Goal: Find contact information: Find contact information

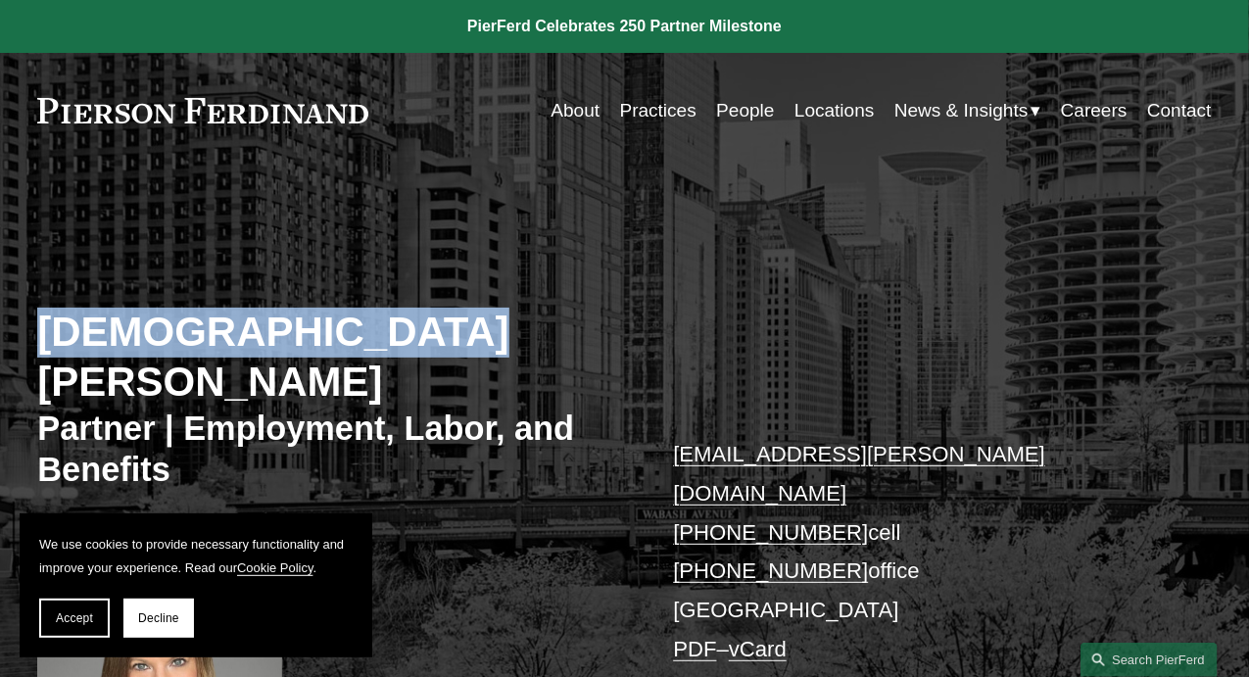
drag, startPoint x: 39, startPoint y: 331, endPoint x: 404, endPoint y: 322, distance: 364.6
click at [404, 322] on h2 "[DEMOGRAPHIC_DATA][PERSON_NAME]" at bounding box center [330, 358] width 587 height 100
copy h2 "[DEMOGRAPHIC_DATA][PERSON_NAME]"
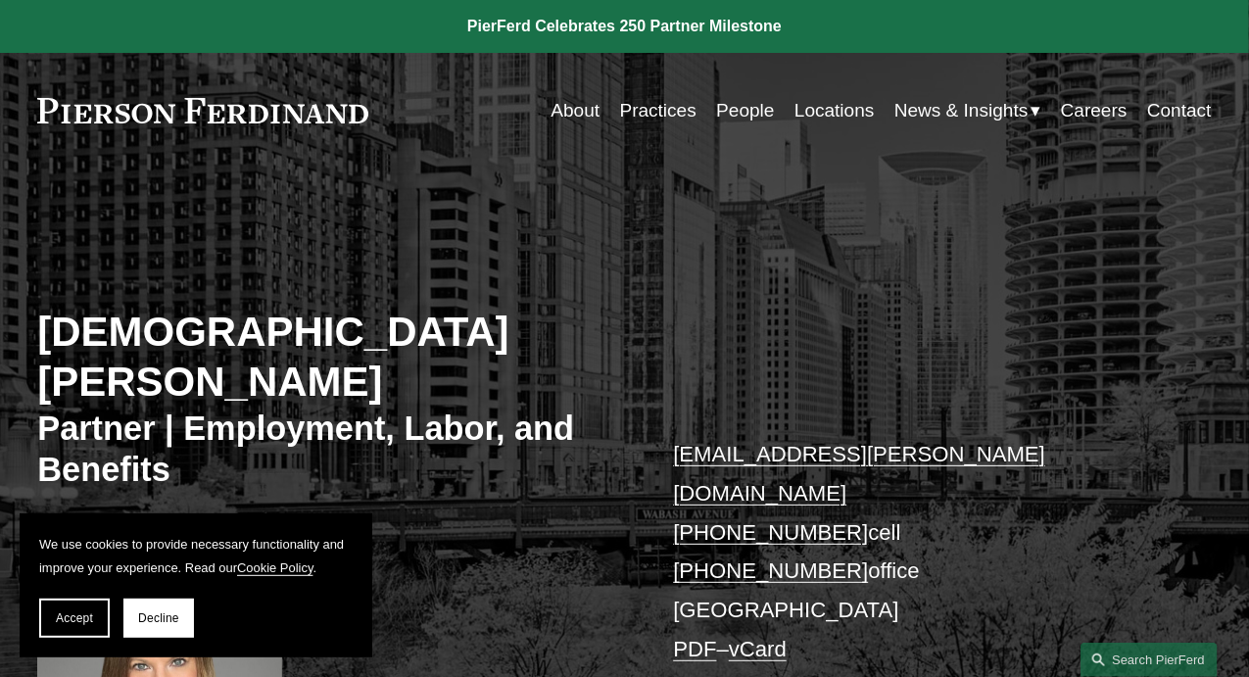
click at [523, 485] on div "[DEMOGRAPHIC_DATA][PERSON_NAME] Partner | Employment, Labor, and Benefits [EMAI…" at bounding box center [624, 514] width 1249 height 614
drag, startPoint x: 33, startPoint y: 113, endPoint x: 161, endPoint y: 132, distance: 128.9
click at [159, 132] on div "Skip to Content About Practices People Locations" at bounding box center [624, 111] width 1249 height 116
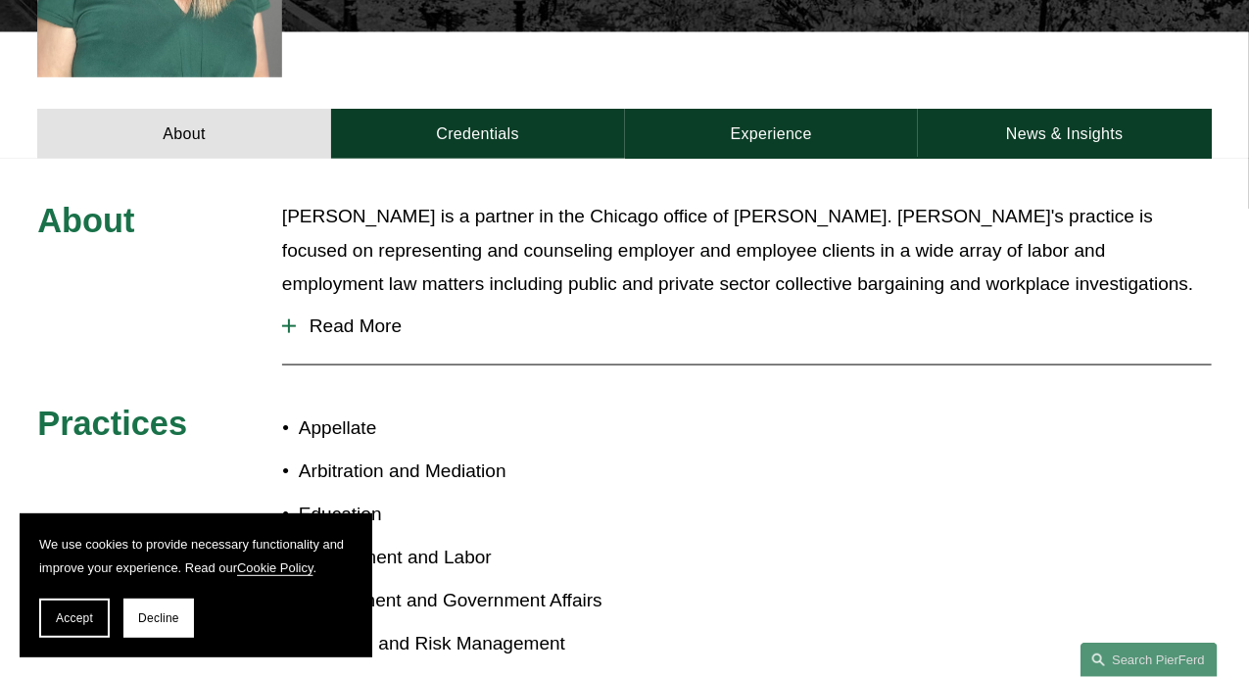
scroll to position [1318, 0]
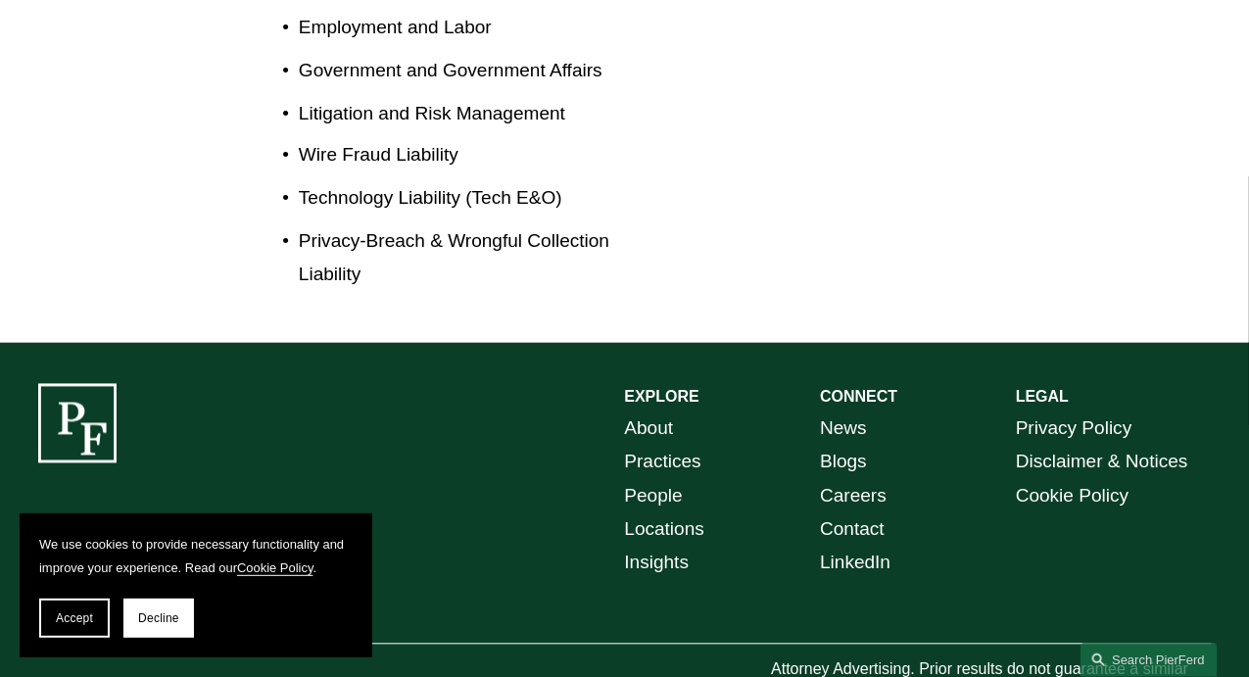
click at [489, 484] on div "EXPLORE CONNECT About Practices People Locations Insights News Blogs Careers Co…" at bounding box center [624, 548] width 1249 height 328
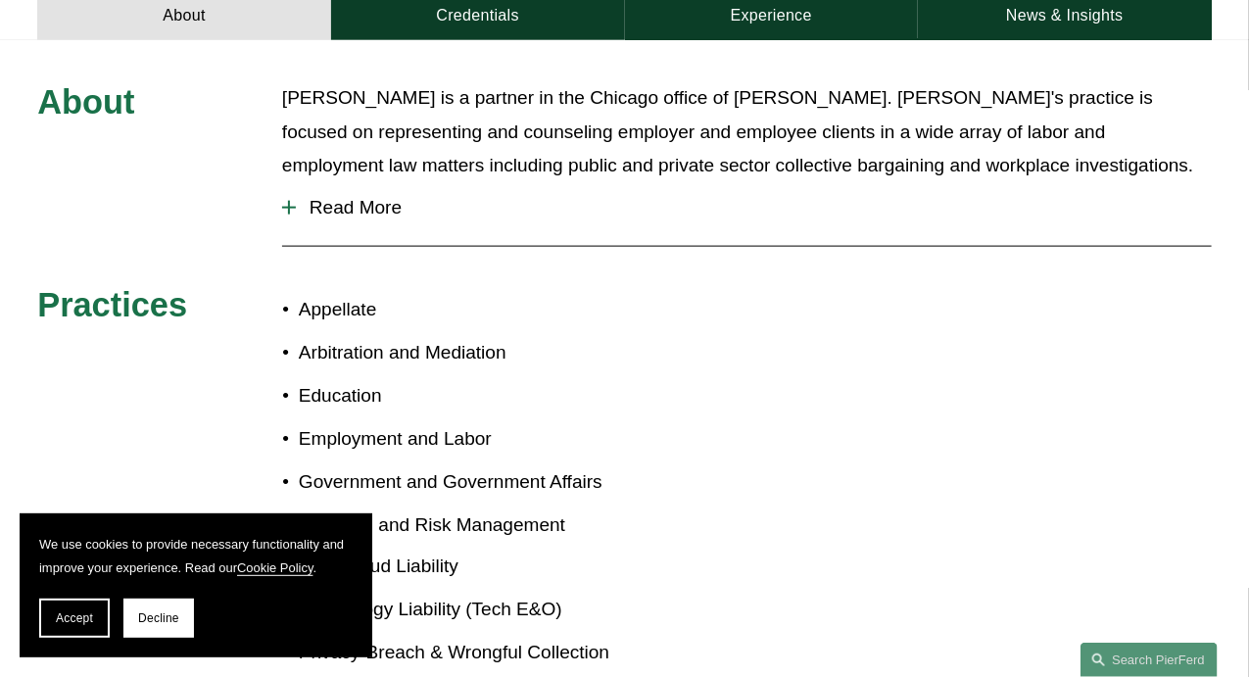
scroll to position [730, 0]
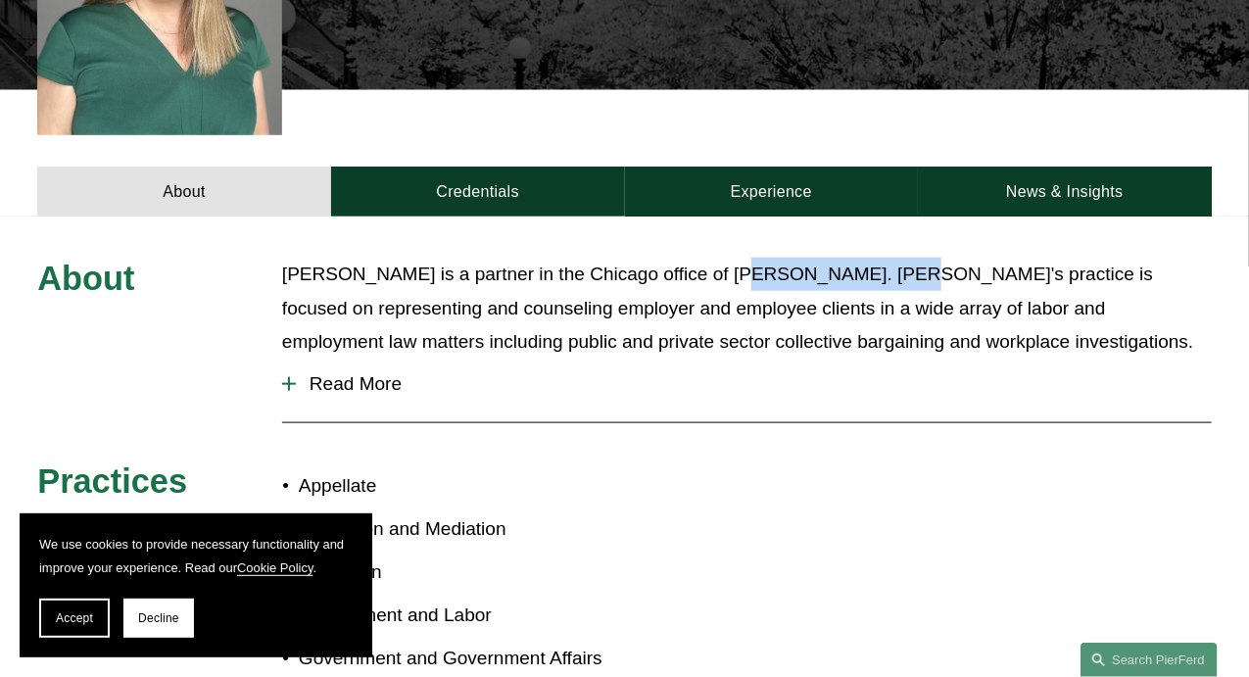
drag, startPoint x: 718, startPoint y: 194, endPoint x: 862, endPoint y: 184, distance: 144.4
click at [862, 258] on p "[PERSON_NAME] is a partner in the Chicago office of [PERSON_NAME]. [PERSON_NAME…" at bounding box center [747, 308] width 930 height 101
copy p "[PERSON_NAME]"
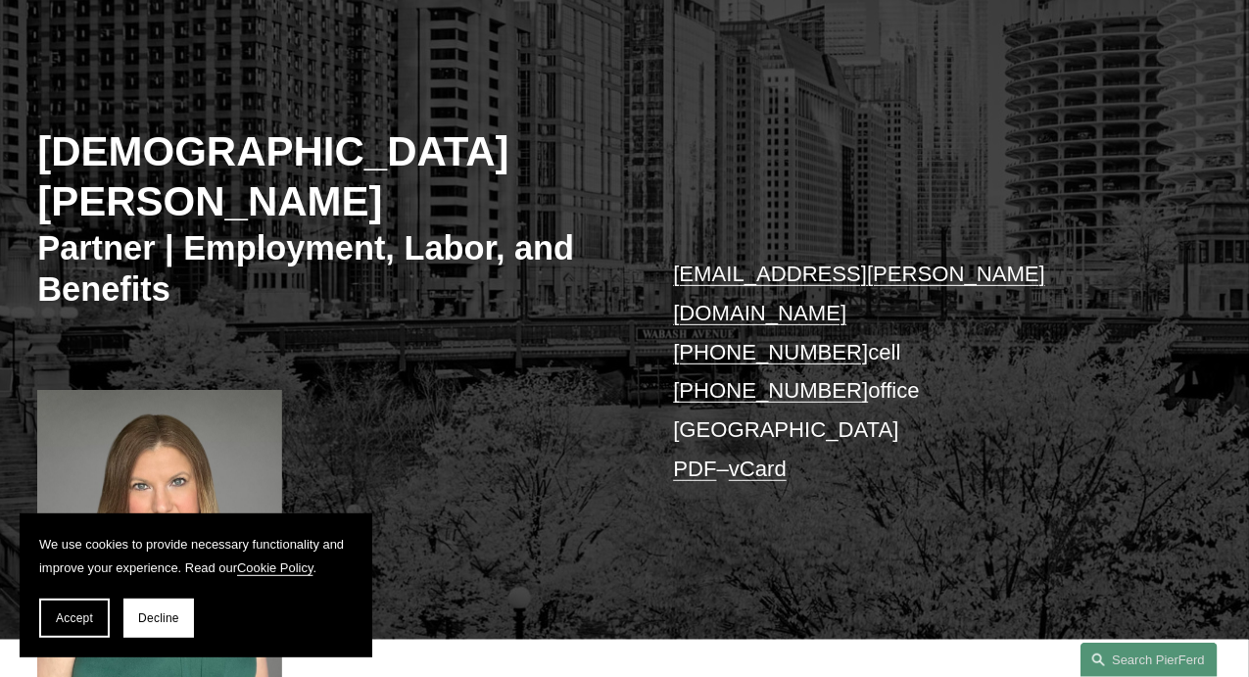
scroll to position [44, 0]
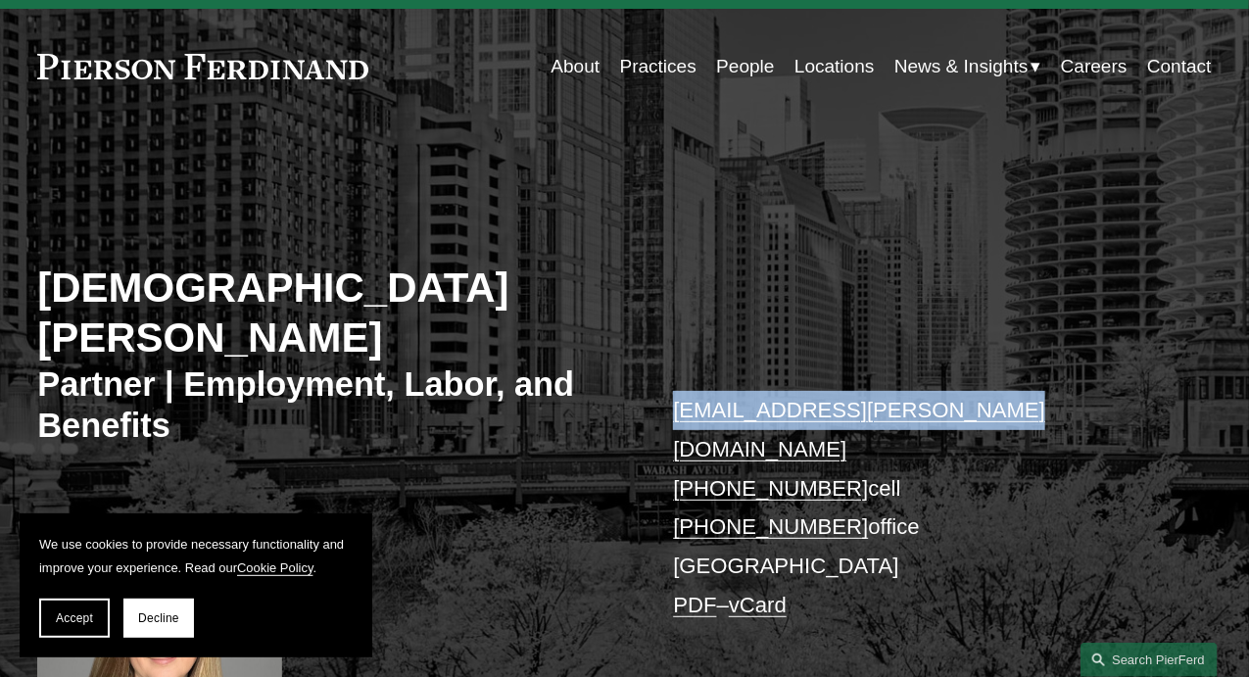
drag, startPoint x: 971, startPoint y: 369, endPoint x: 675, endPoint y: 376, distance: 296.0
click at [675, 391] on p "[EMAIL_ADDRESS][PERSON_NAME][DOMAIN_NAME] [PHONE_NUMBER] cell [PHONE_NUMBER] of…" at bounding box center [917, 508] width 489 height 234
copy link "[EMAIL_ADDRESS][PERSON_NAME][DOMAIN_NAME]"
click at [780, 593] on link "vCard" at bounding box center [758, 605] width 58 height 24
